Goal: Information Seeking & Learning: Find specific page/section

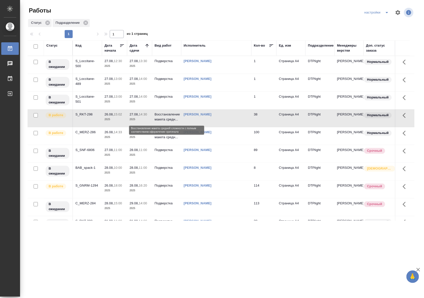
click at [158, 118] on p "Восстановление макета средн..." at bounding box center [167, 117] width 24 height 10
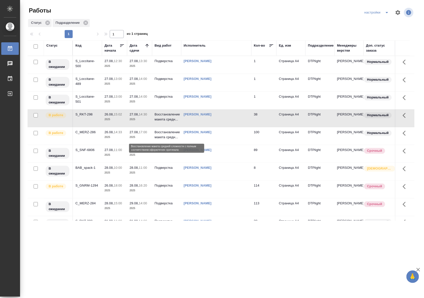
click at [164, 137] on p "Восстановление макета средн..." at bounding box center [167, 135] width 24 height 10
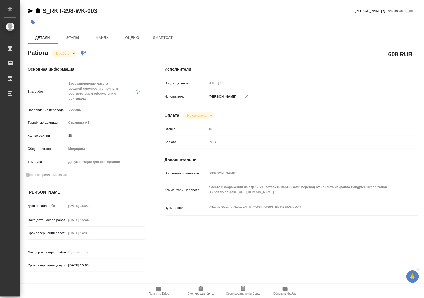
type textarea "x"
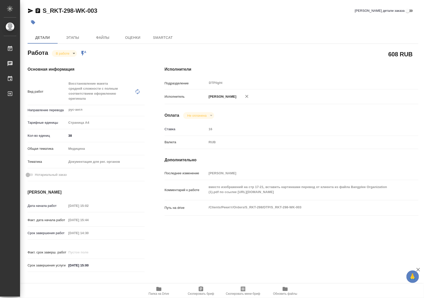
type textarea "x"
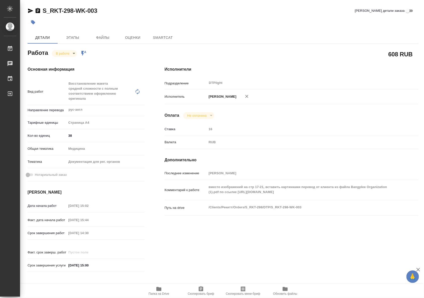
type textarea "x"
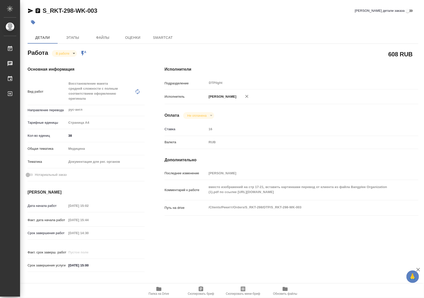
type textarea "x"
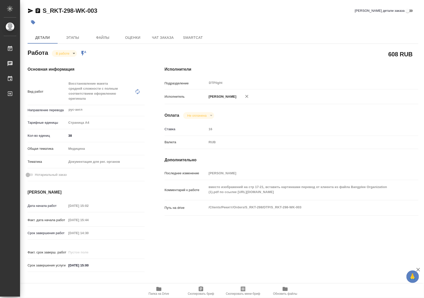
type textarea "x"
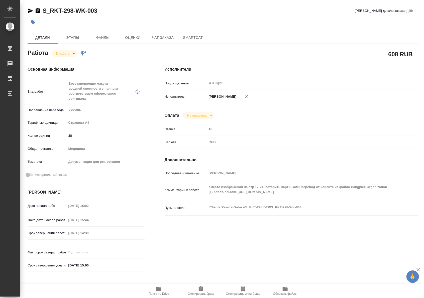
type textarea "x"
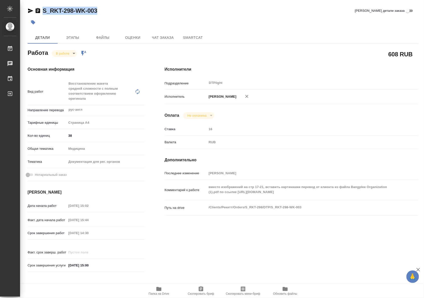
drag, startPoint x: 100, startPoint y: 13, endPoint x: 42, endPoint y: 14, distance: 58.9
click at [42, 14] on div "S_RKT-298-WK-003 [PERSON_NAME] детали заказа" at bounding box center [223, 11] width 391 height 8
copy link "S_RKT-298-WK-003"
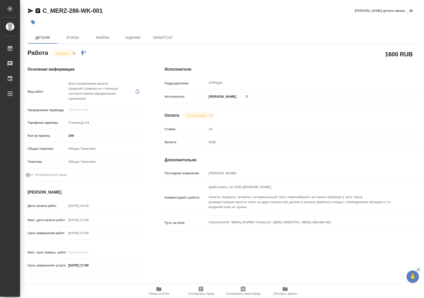
type textarea "x"
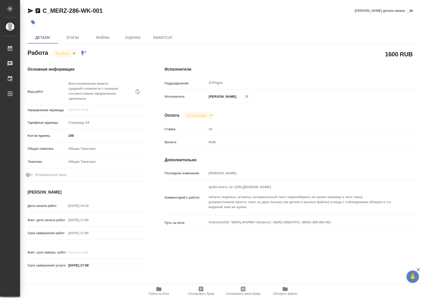
type textarea "x"
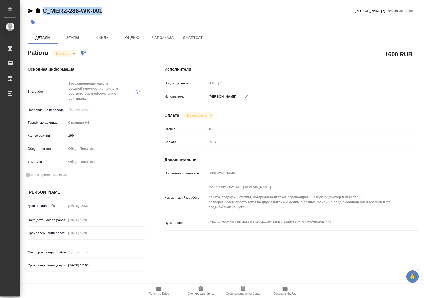
type textarea "x"
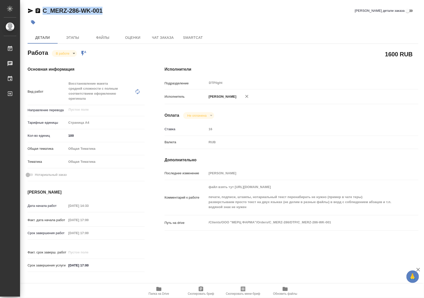
drag, startPoint x: 111, startPoint y: 13, endPoint x: 40, endPoint y: 13, distance: 70.6
click at [40, 13] on div "C_MERZ-286-WK-001 Кратко детали заказа" at bounding box center [223, 11] width 391 height 8
type textarea "x"
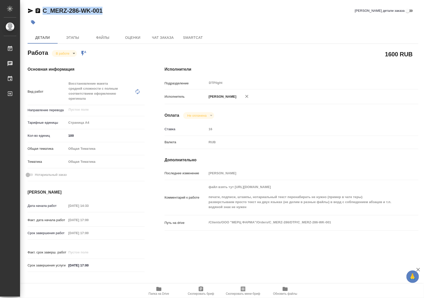
type textarea "x"
click at [386, 146] on div "RUB" at bounding box center [302, 142] width 190 height 9
click at [163, 40] on span "Чат заказа" at bounding box center [163, 38] width 24 height 6
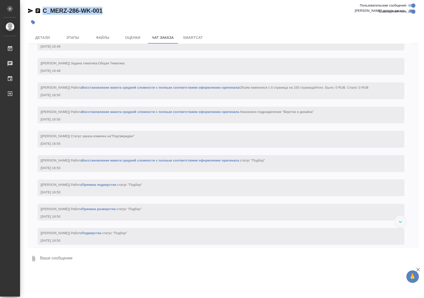
scroll to position [1076, 0]
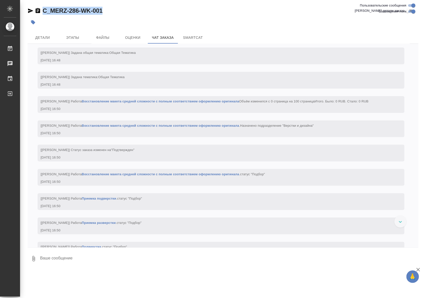
click at [200, 127] on link "Восстановление макета средней сложности с полным соответствием оформлению ориги…" at bounding box center [160, 126] width 157 height 4
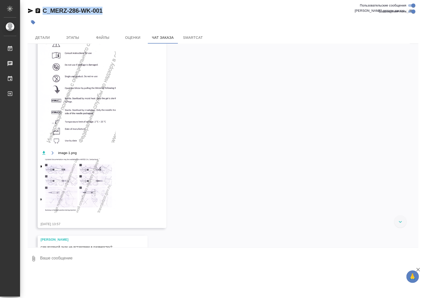
scroll to position [0, 0]
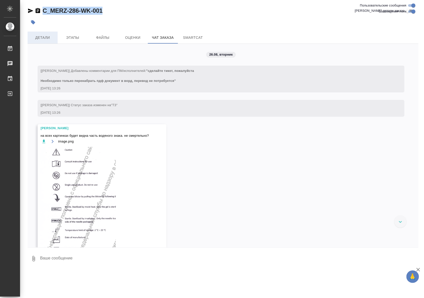
click at [37, 38] on span "Детали" at bounding box center [43, 38] width 24 height 6
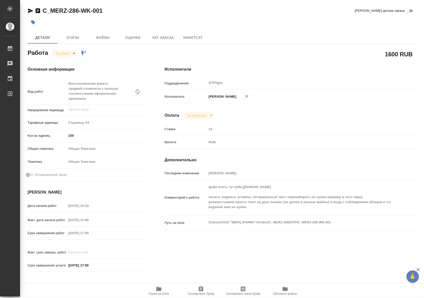
type textarea "x"
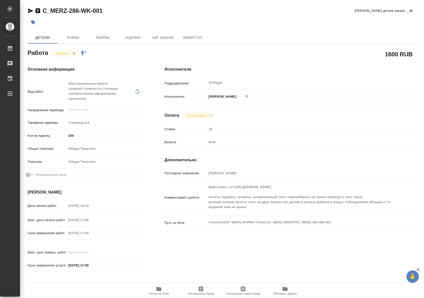
type textarea "x"
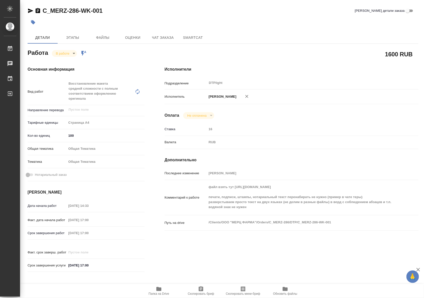
type textarea "x"
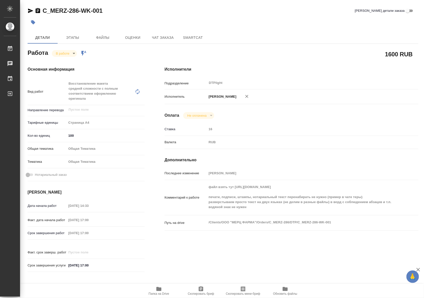
click at [158, 288] on icon "button" at bounding box center [158, 289] width 5 height 4
drag, startPoint x: 115, startPoint y: 13, endPoint x: 43, endPoint y: 11, distance: 72.4
click at [43, 11] on div "C_MERZ-286-WK-001 Кратко детали заказа" at bounding box center [223, 11] width 391 height 8
copy link "C_MERZ-286-WK-001"
click at [156, 36] on span "Чат заказа" at bounding box center [163, 38] width 24 height 6
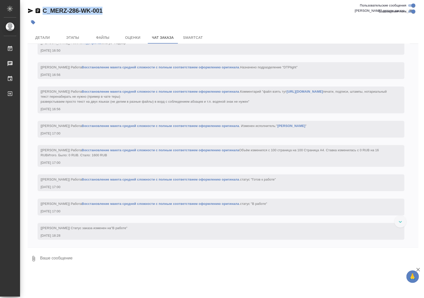
scroll to position [1295, 0]
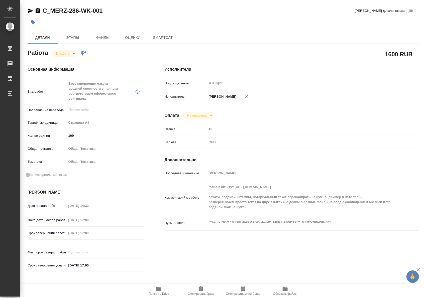
type textarea "x"
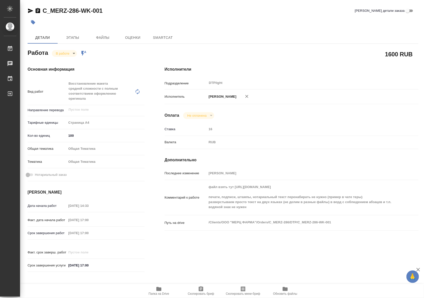
type textarea "x"
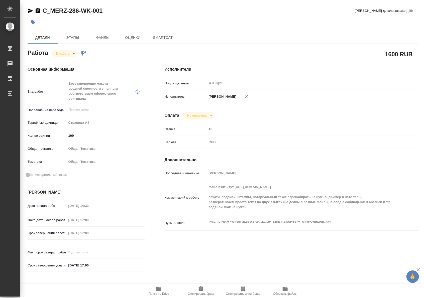
type textarea "x"
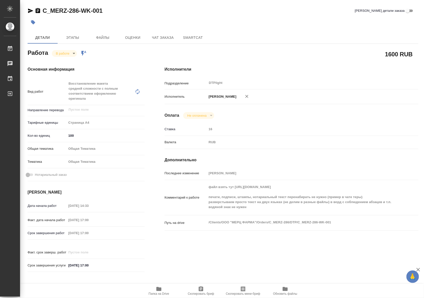
type textarea "x"
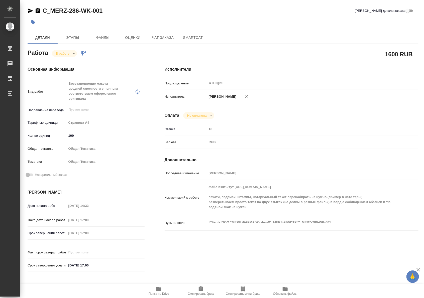
type textarea "x"
